Goal: Find specific page/section: Find specific page/section

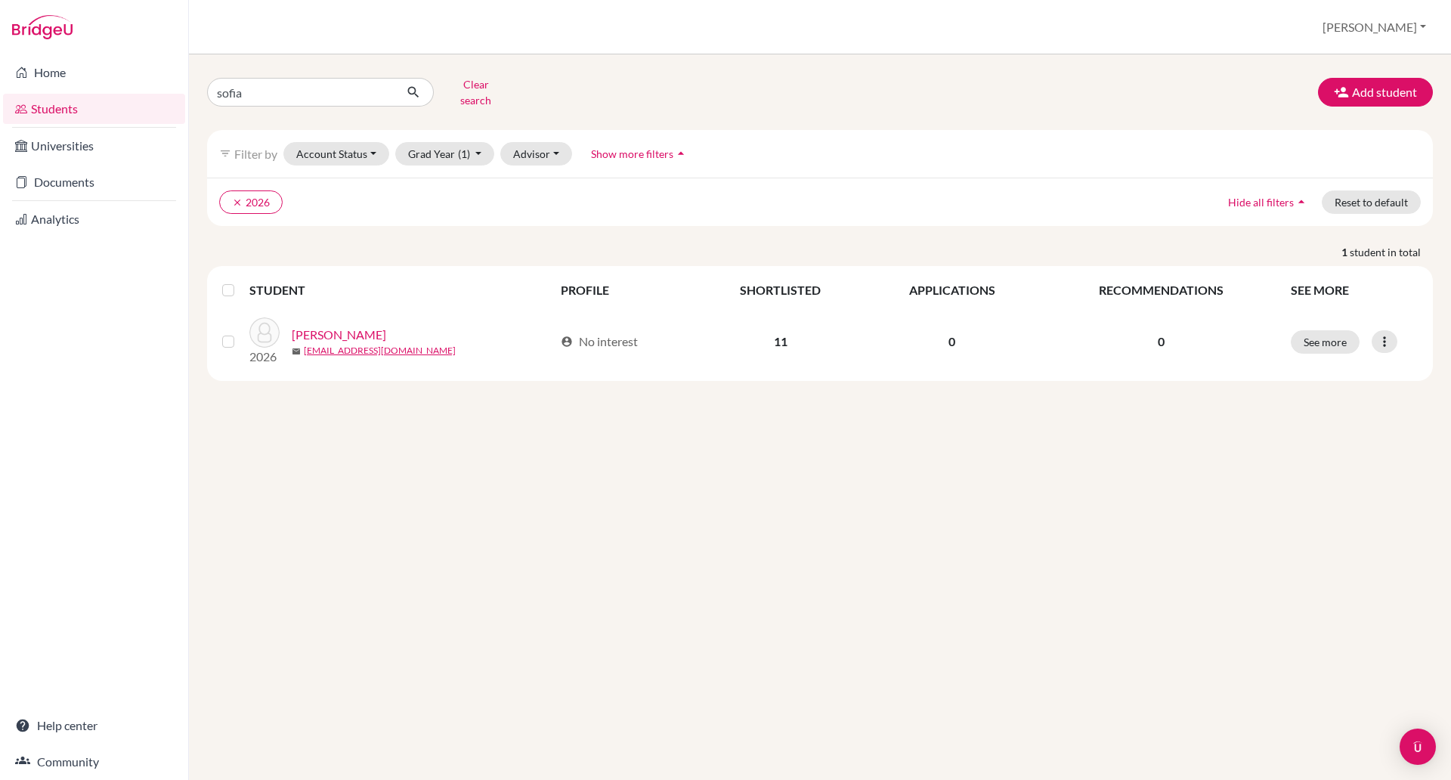
type input "sofia"
click at [413, 88] on icon "submit" at bounding box center [413, 92] width 15 height 15
click at [257, 91] on input "sofia" at bounding box center [300, 92] width 187 height 29
type input "s"
type input "[PERSON_NAME]"
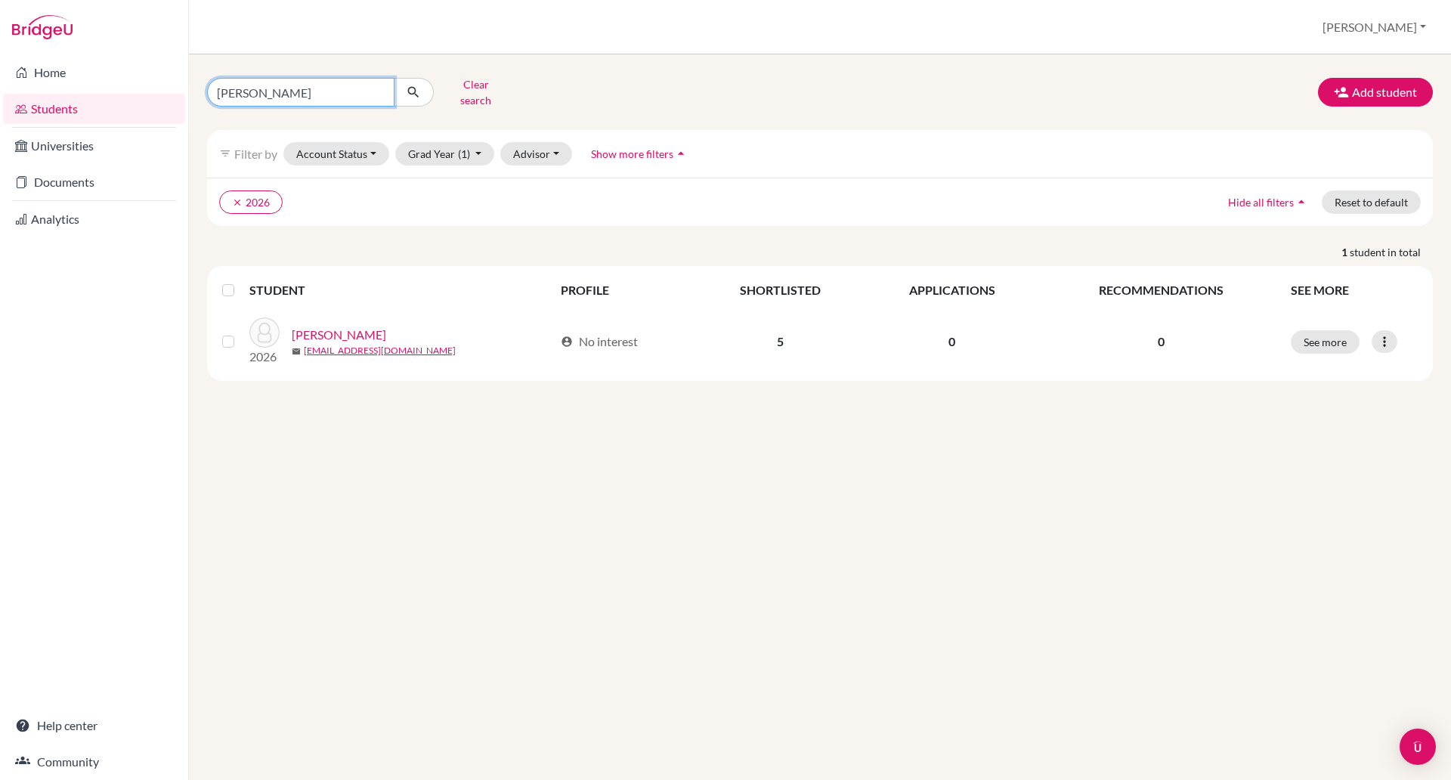
click button "submit" at bounding box center [414, 92] width 40 height 29
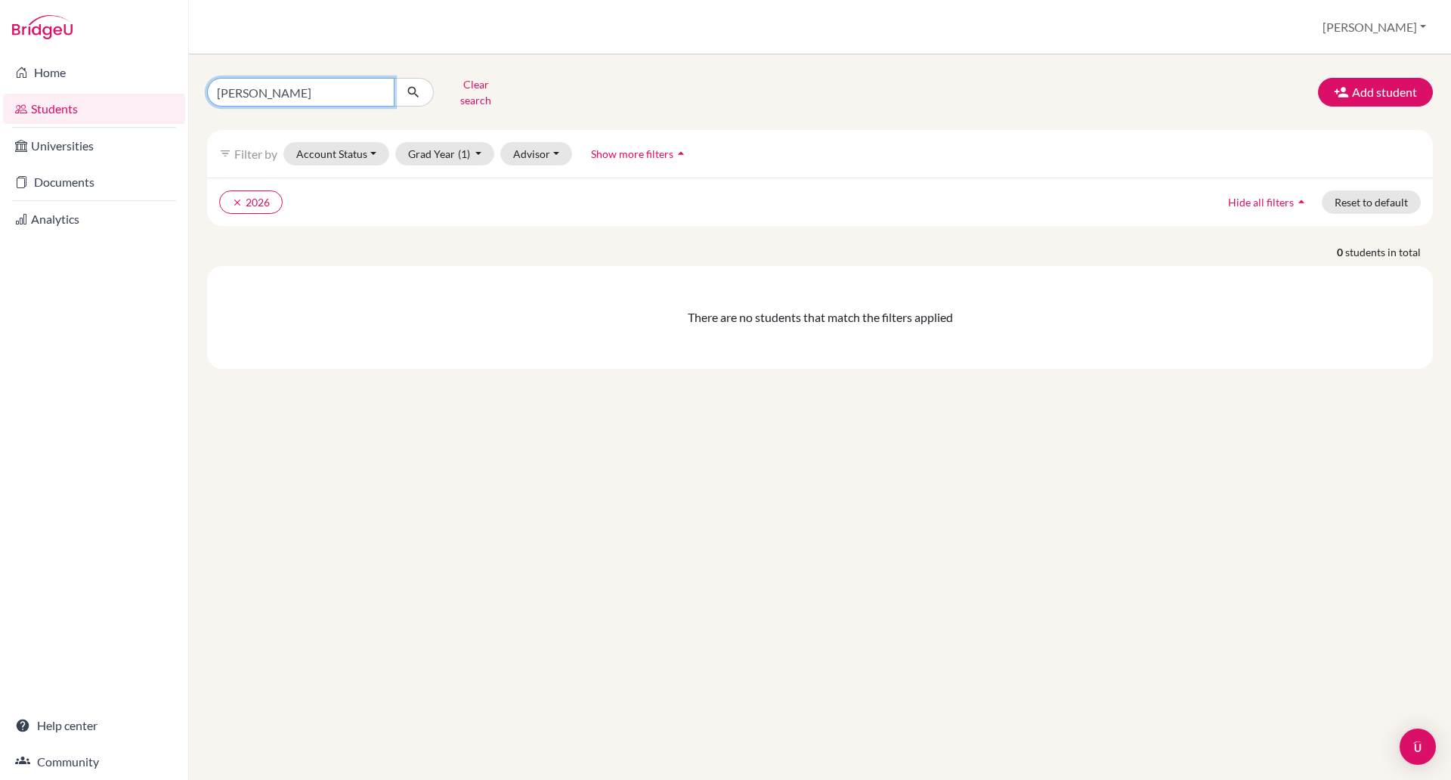
click at [233, 85] on input "[PERSON_NAME]" at bounding box center [300, 92] width 187 height 29
type input "[PERSON_NAME]"
click button "submit" at bounding box center [414, 92] width 40 height 29
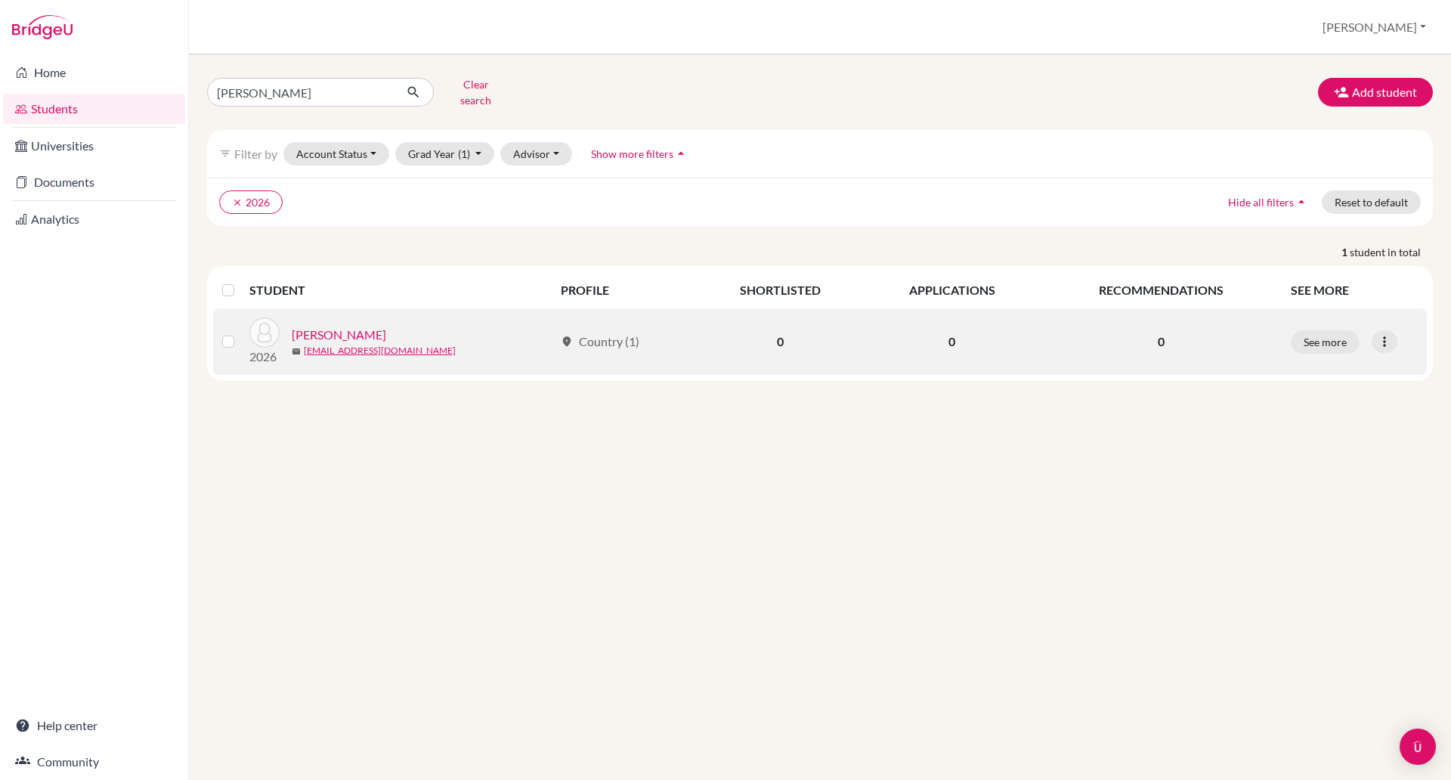
click at [348, 326] on link "[PERSON_NAME]" at bounding box center [339, 335] width 94 height 18
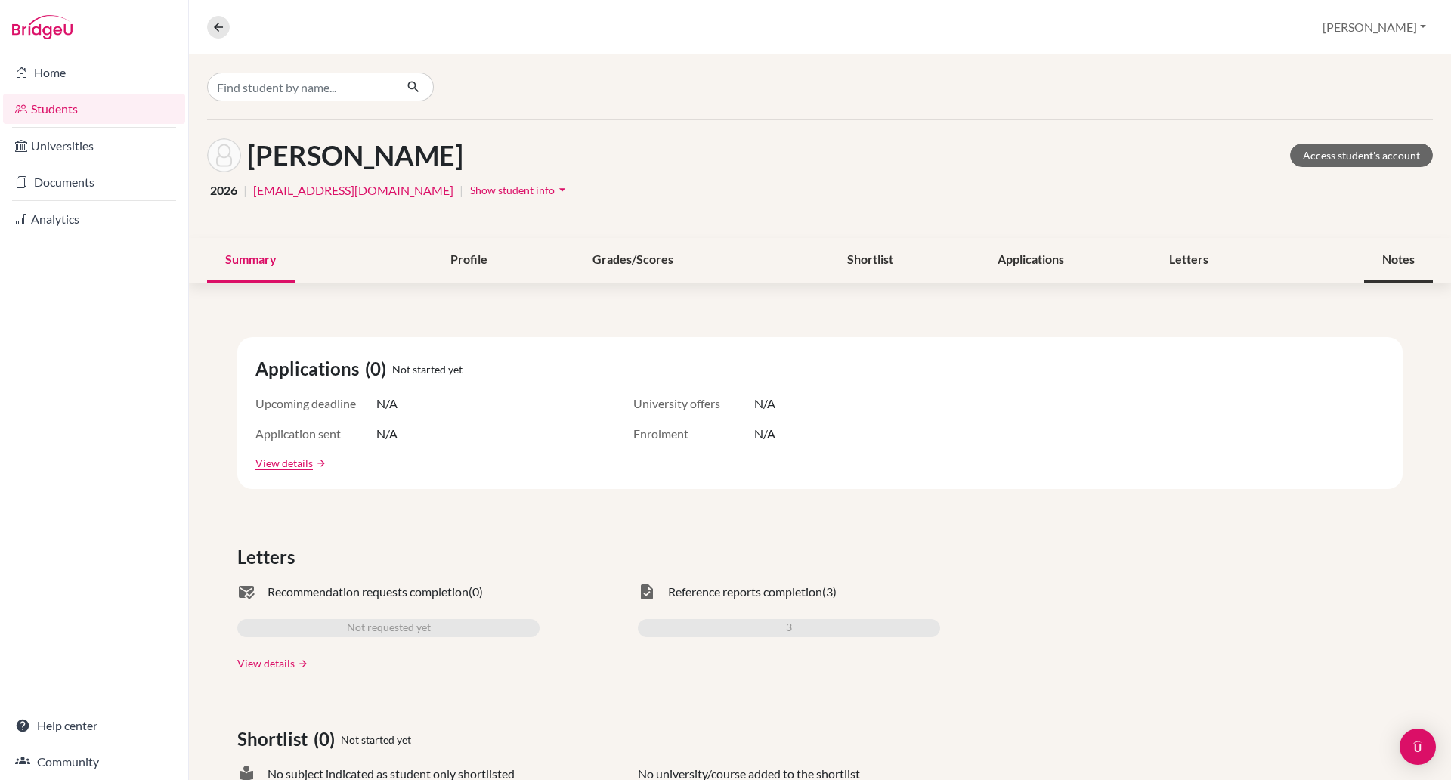
click at [1374, 252] on div "Notes" at bounding box center [1398, 260] width 69 height 45
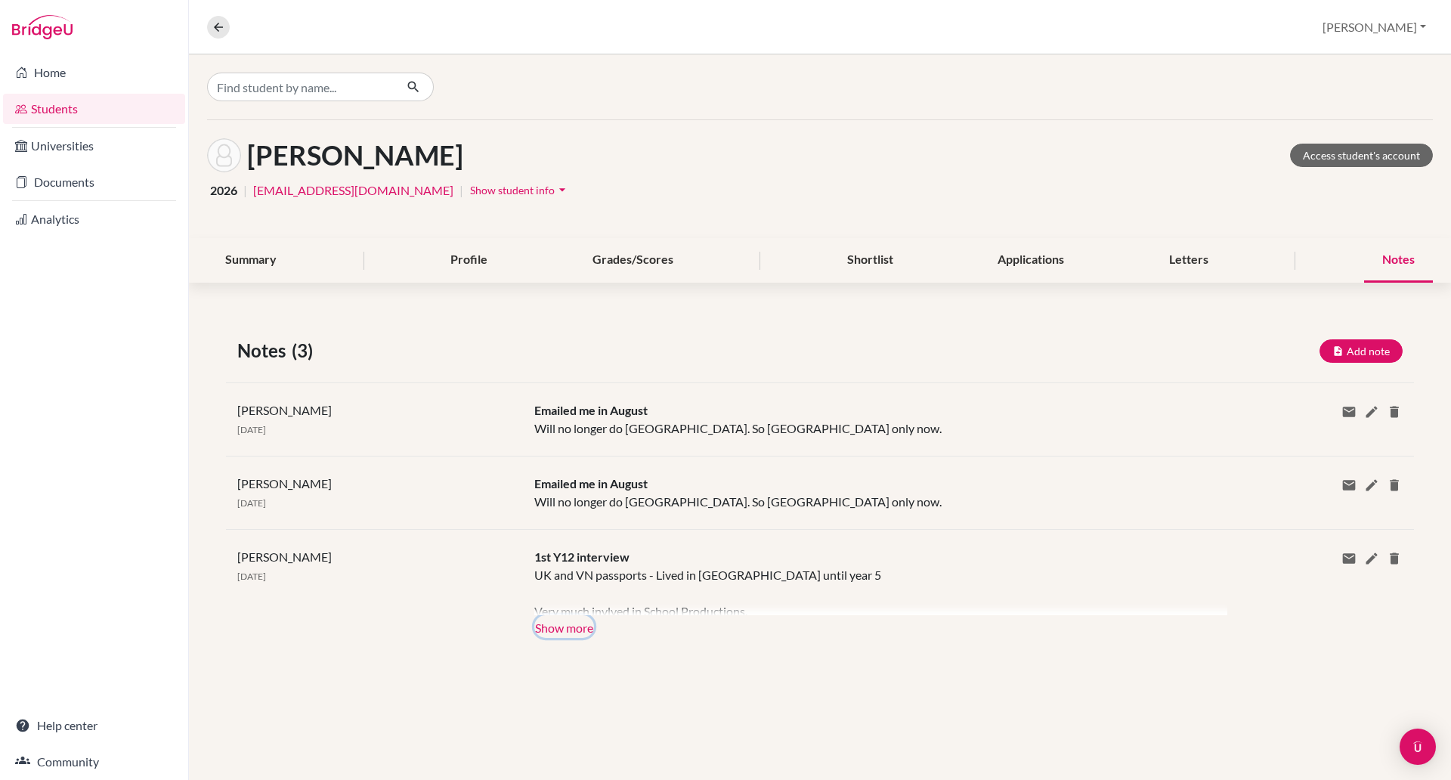
click at [558, 626] on button "Show more" at bounding box center [564, 626] width 60 height 23
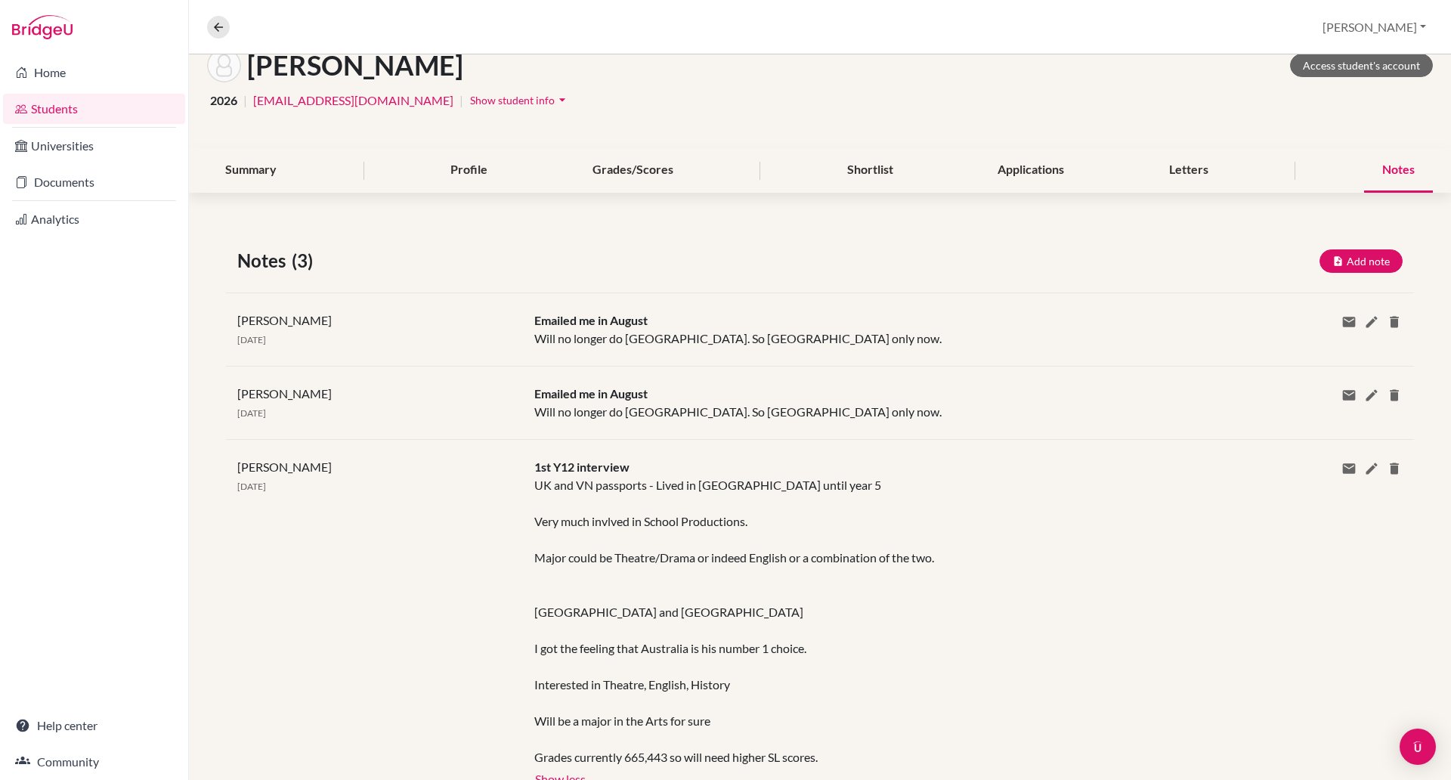
scroll to position [99, 0]
